Goal: Transaction & Acquisition: Download file/media

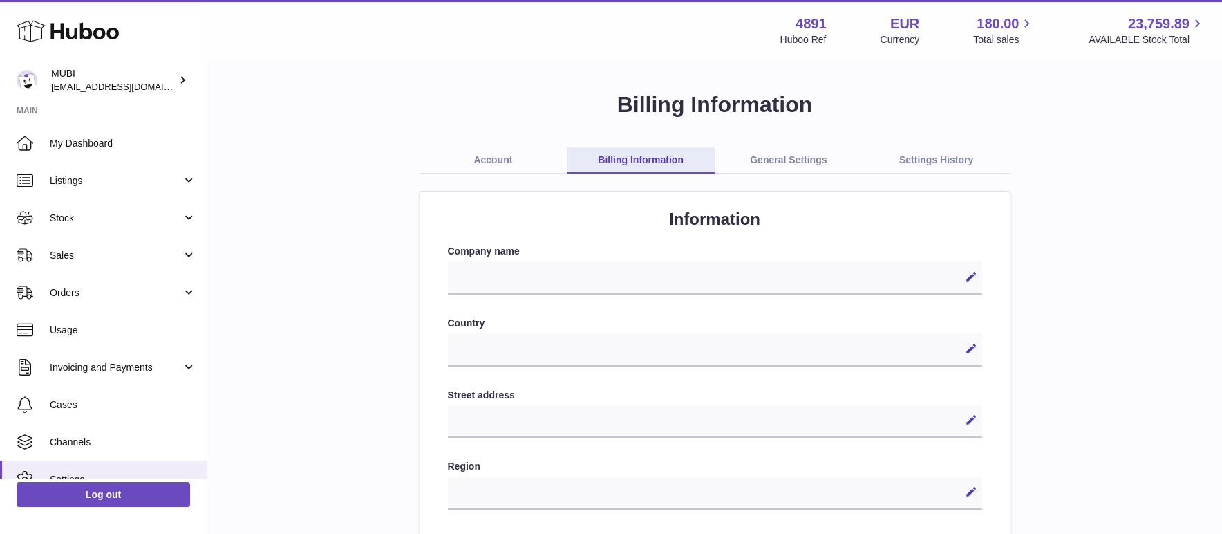
select select
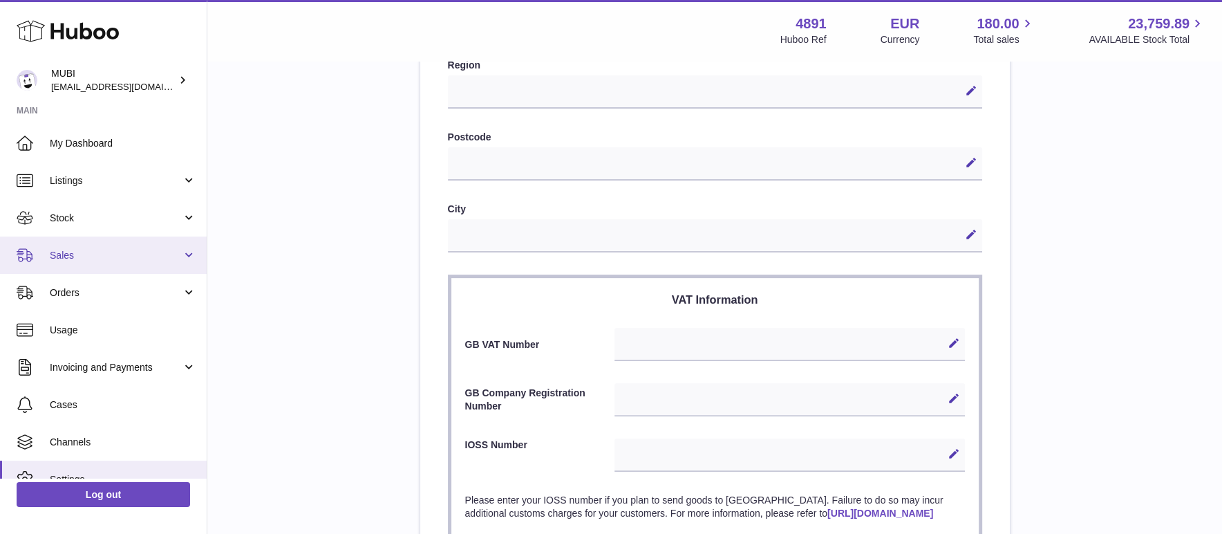
click at [184, 263] on link "Sales" at bounding box center [103, 254] width 207 height 37
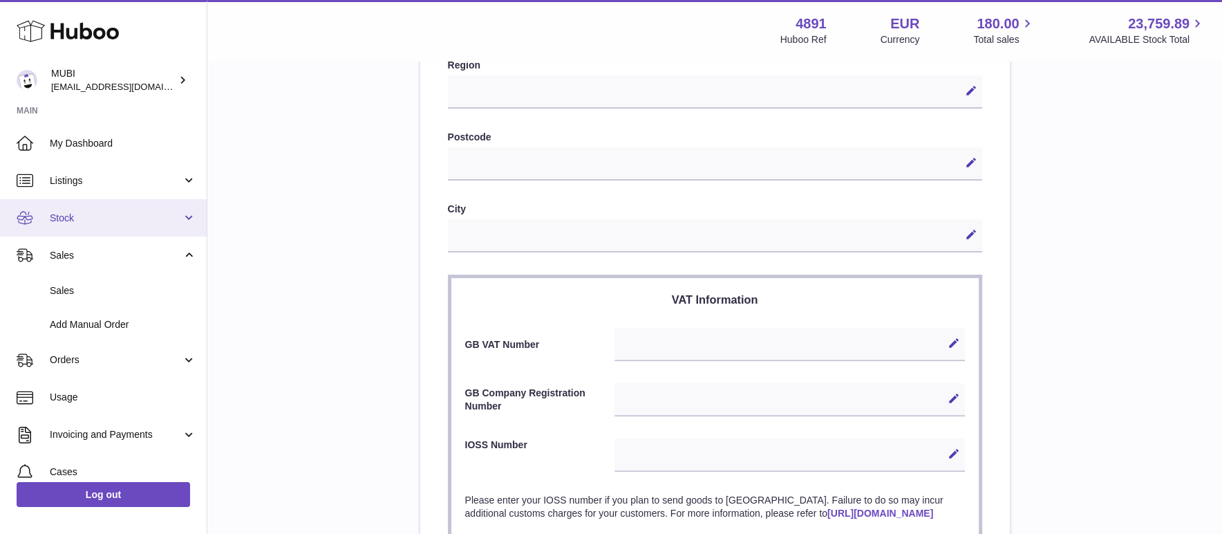
click at [187, 217] on link "Stock" at bounding box center [103, 217] width 207 height 37
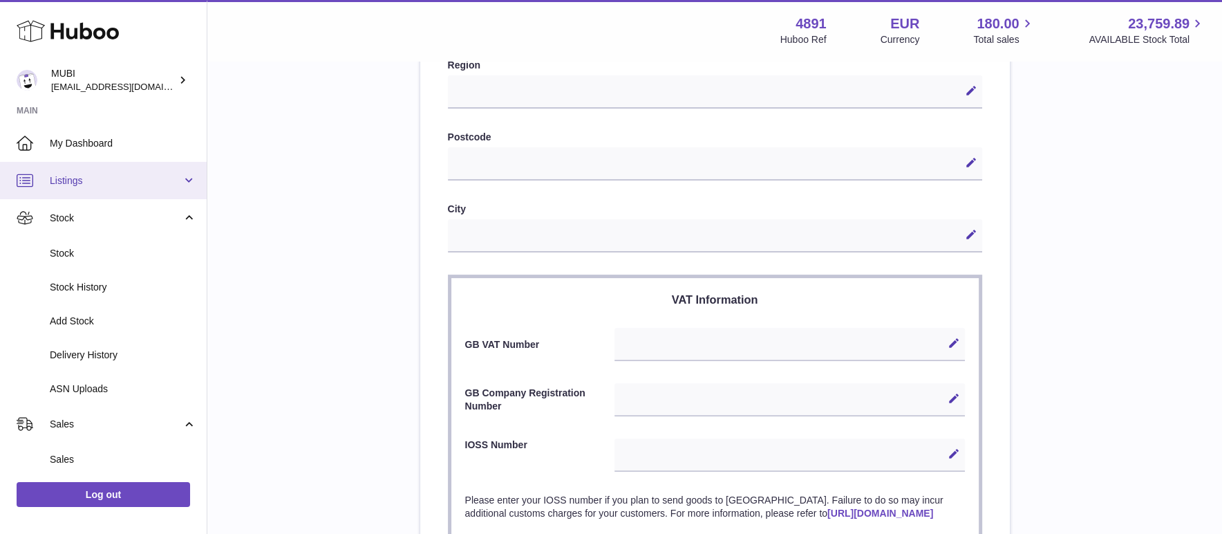
click at [180, 186] on link "Listings" at bounding box center [103, 180] width 207 height 37
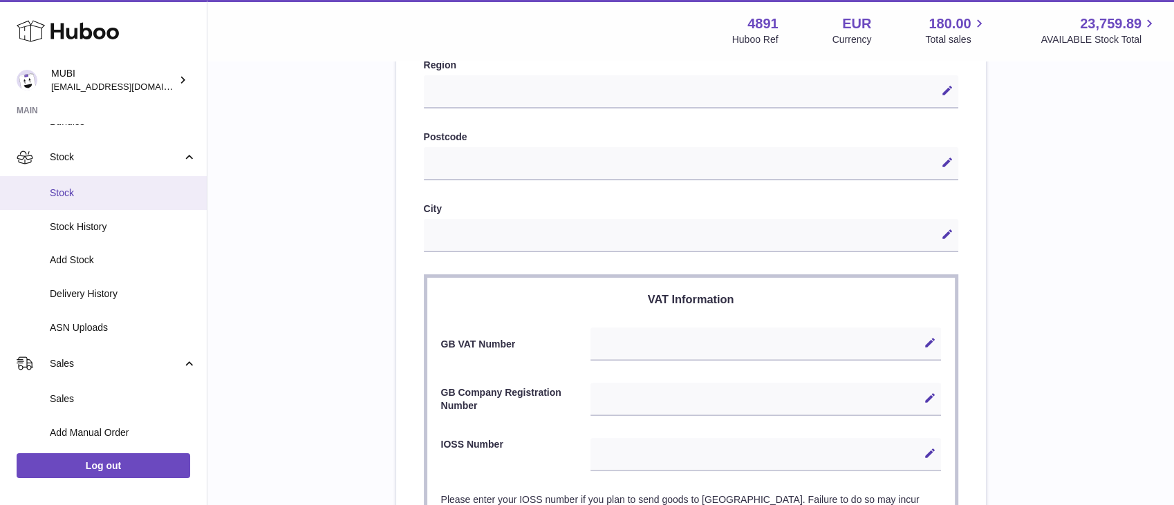
scroll to position [422, 0]
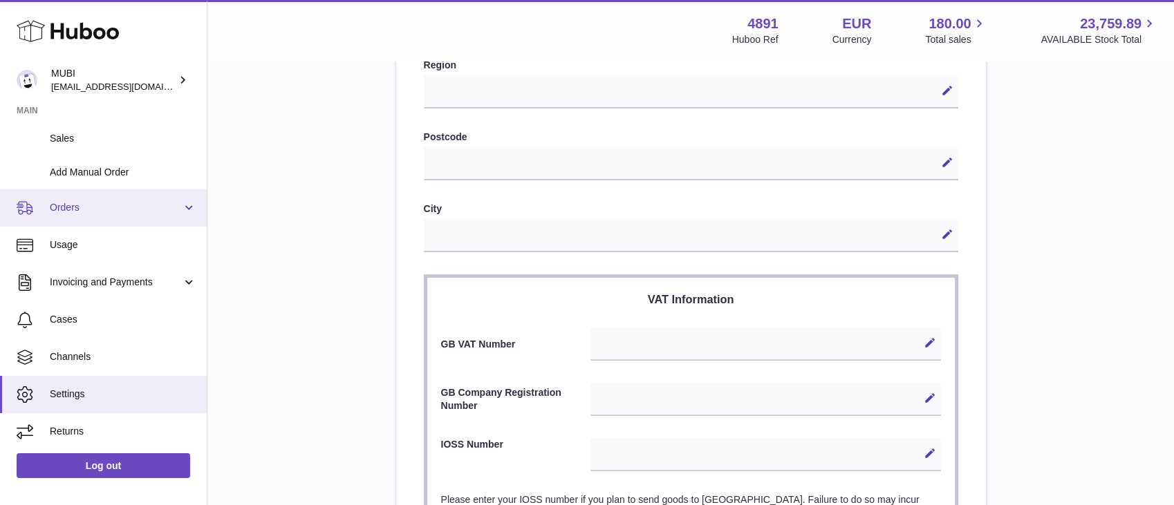
click at [170, 203] on span "Orders" at bounding box center [116, 207] width 132 height 13
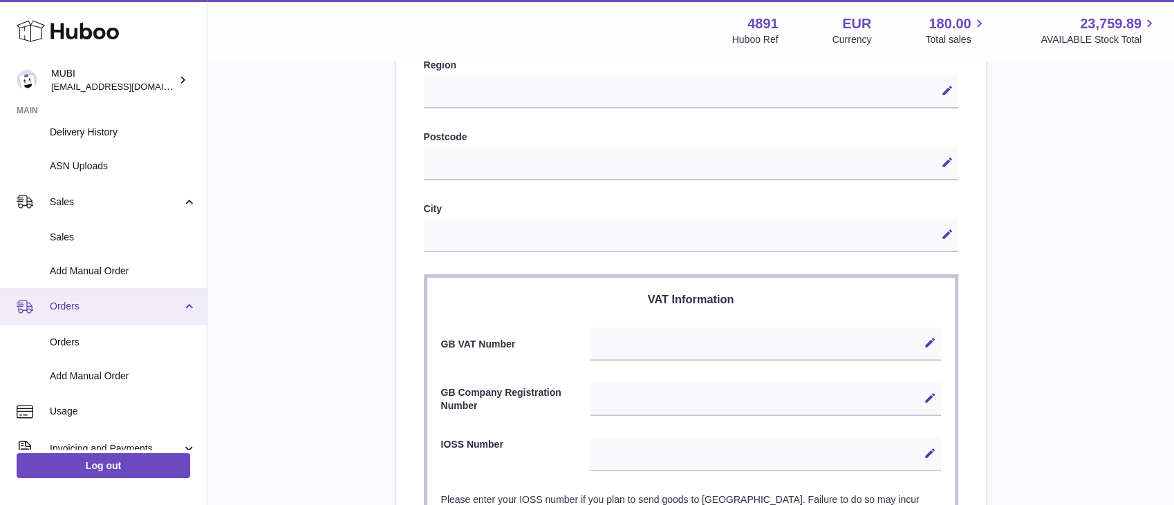
scroll to position [319, 0]
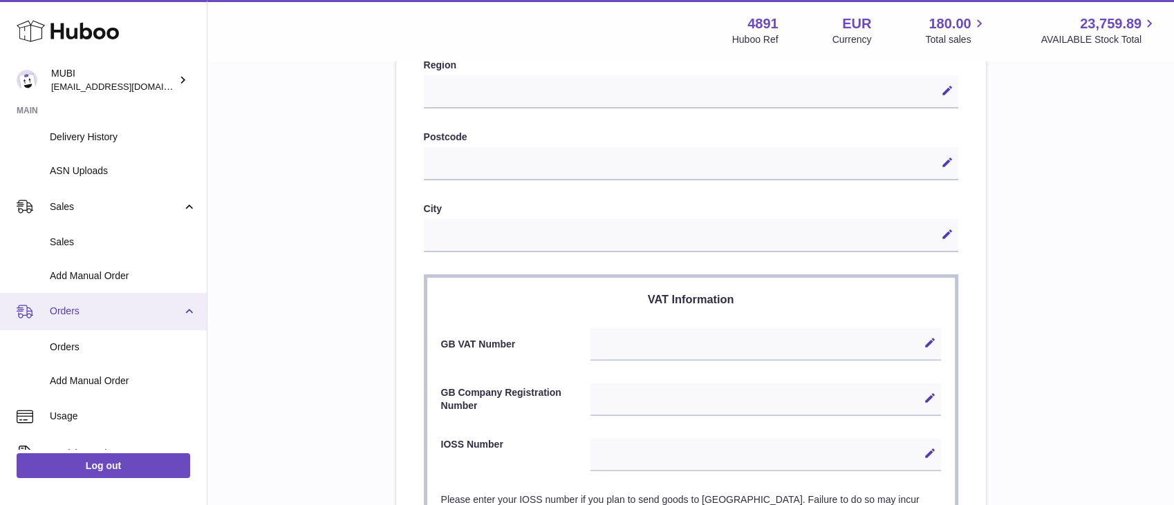
click at [170, 203] on span "Sales" at bounding box center [116, 207] width 132 height 13
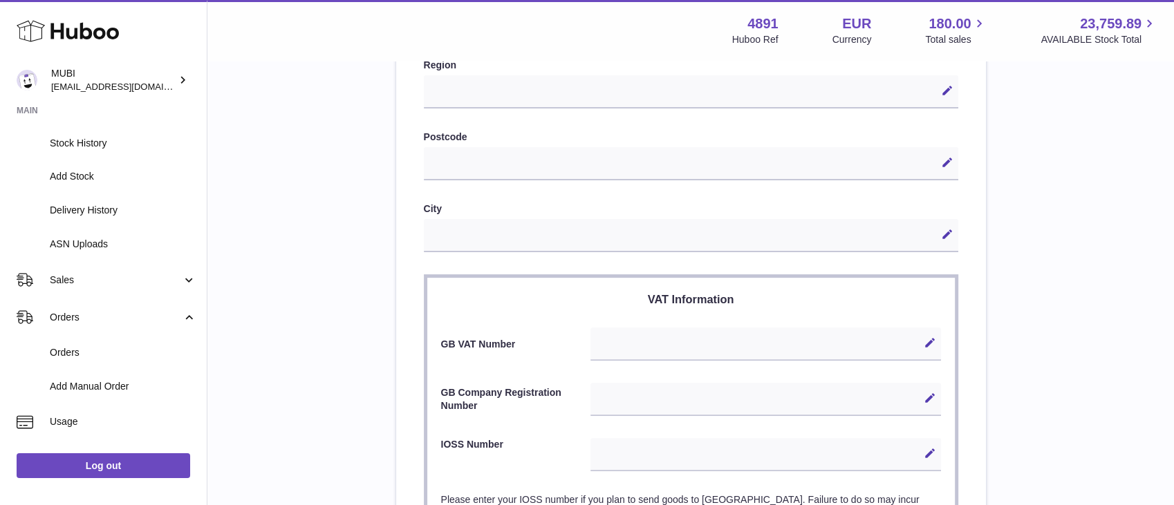
scroll to position [422, 0]
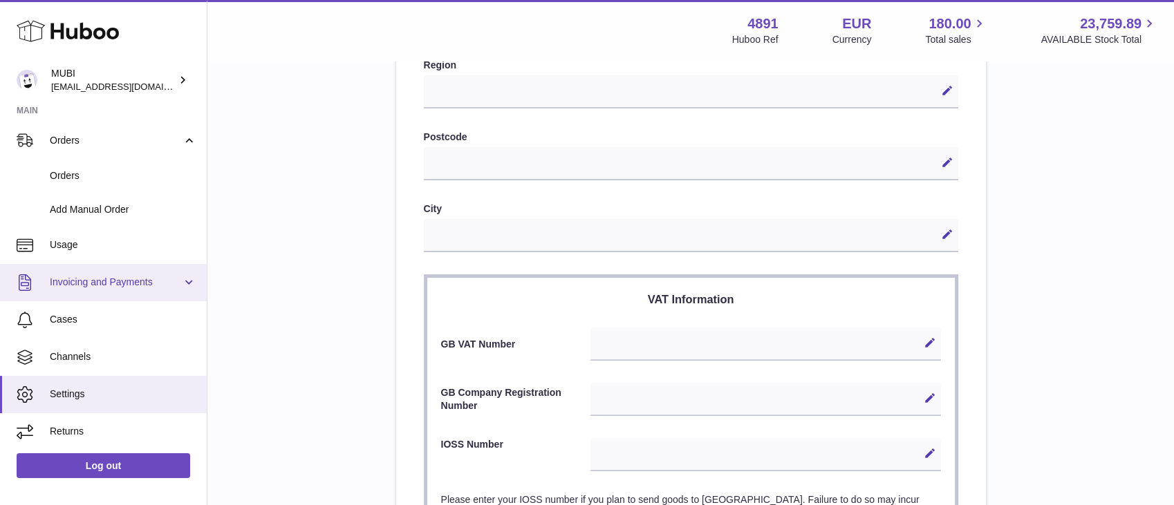
click at [190, 280] on link "Invoicing and Payments" at bounding box center [103, 282] width 207 height 37
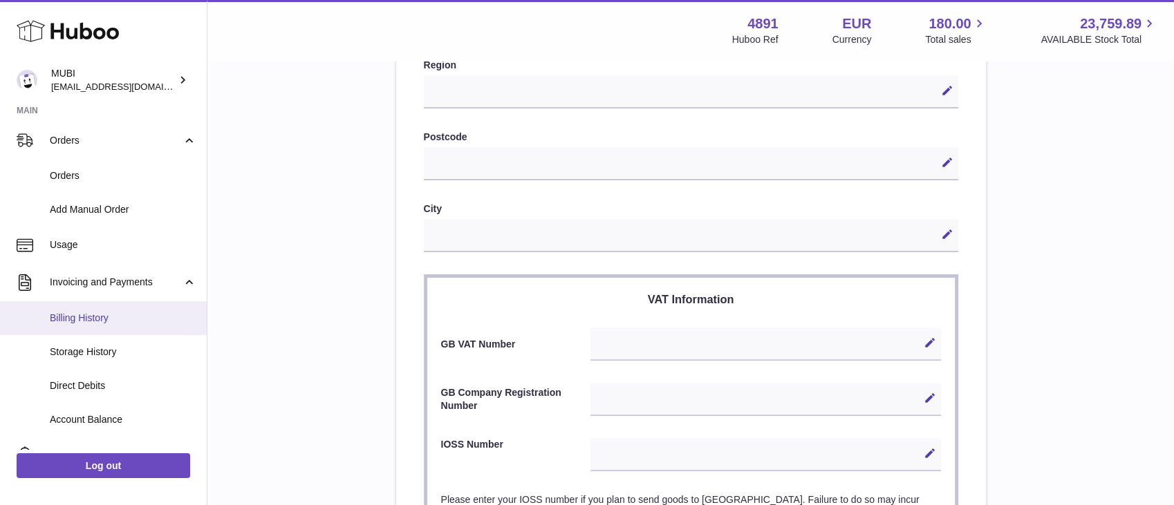
click at [120, 329] on link "Billing History" at bounding box center [103, 318] width 207 height 34
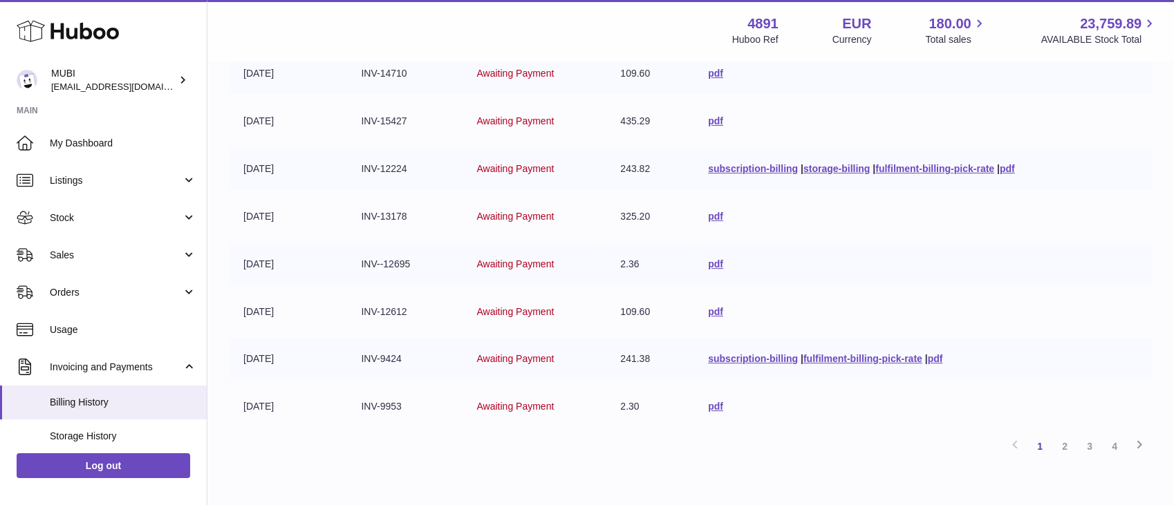
scroll to position [322, 0]
click at [938, 356] on link "pdf" at bounding box center [935, 358] width 15 height 11
click at [717, 313] on link "pdf" at bounding box center [715, 311] width 15 height 11
click at [708, 264] on link "pdf" at bounding box center [715, 263] width 15 height 11
click at [709, 212] on link "pdf" at bounding box center [715, 215] width 15 height 11
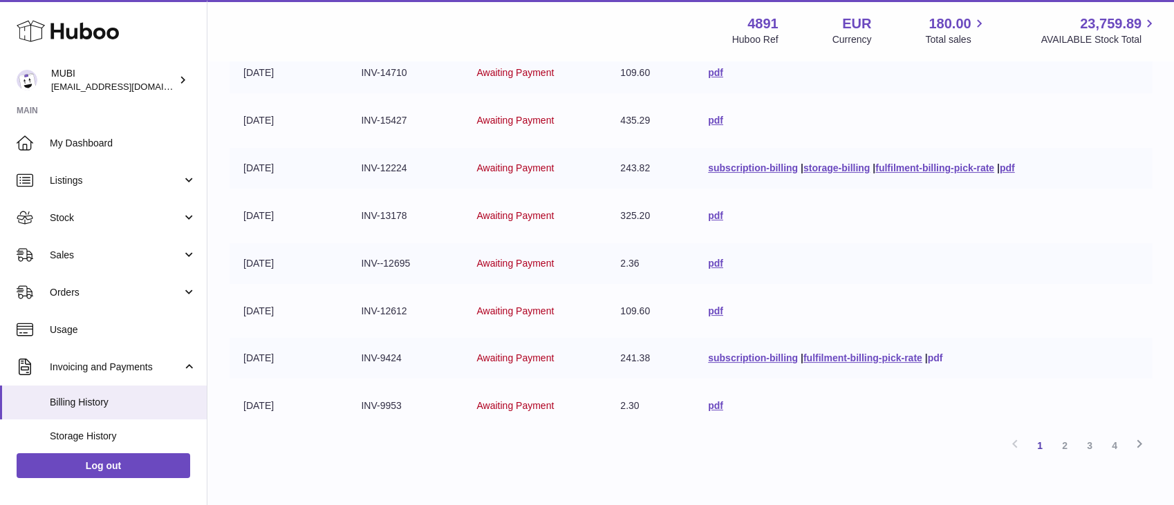
click at [931, 361] on link "pdf" at bounding box center [935, 358] width 15 height 11
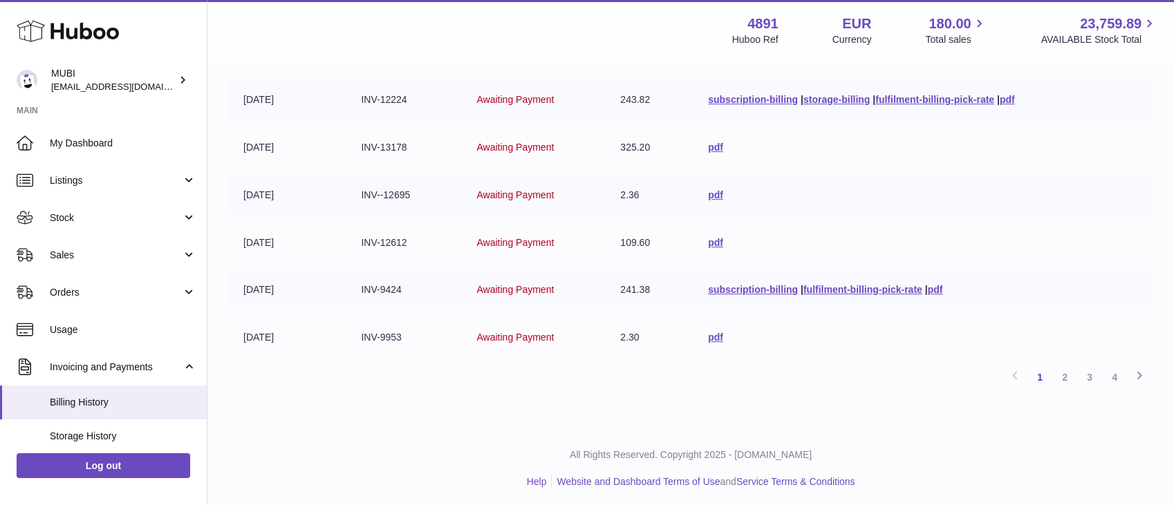
scroll to position [393, 0]
